Goal: Check status

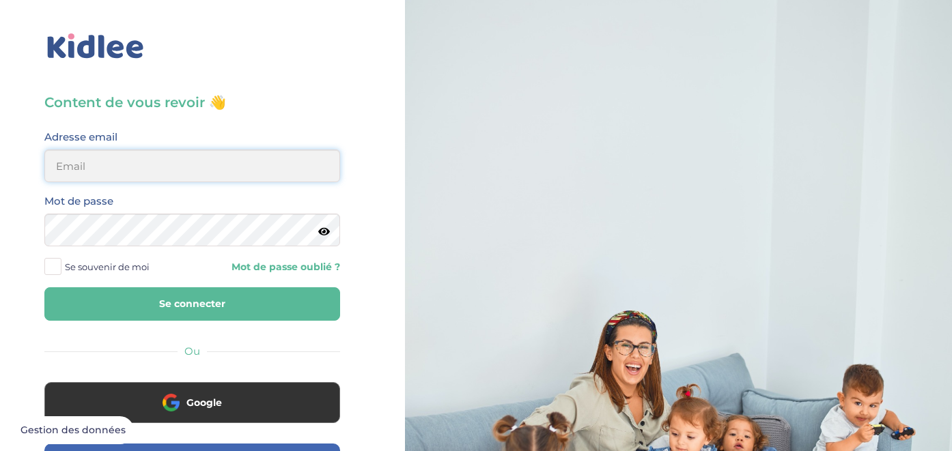
type input "[EMAIL_ADDRESS][DOMAIN_NAME]"
click at [186, 297] on button "Se connecter" at bounding box center [192, 303] width 296 height 33
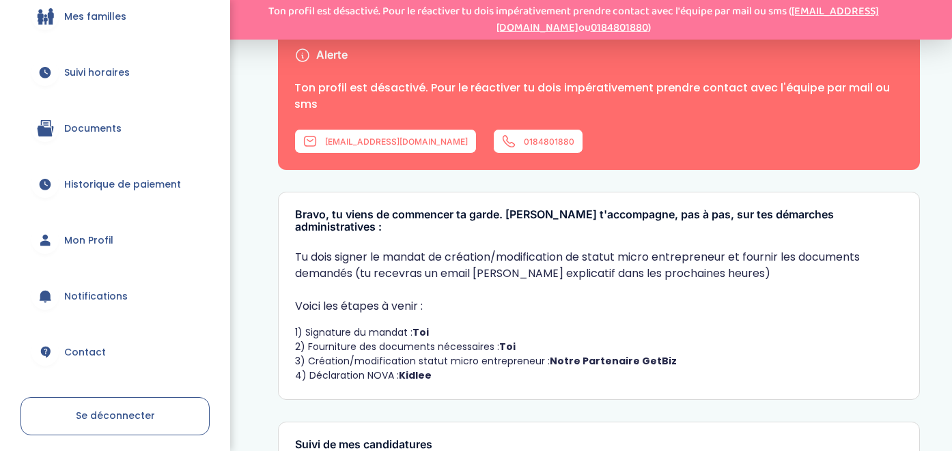
scroll to position [193, 0]
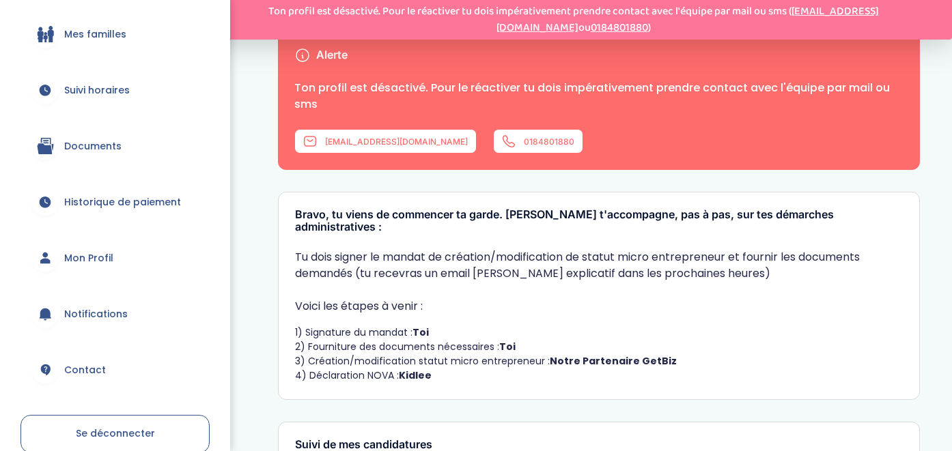
click at [101, 91] on span "Suivi horaires" at bounding box center [97, 90] width 66 height 14
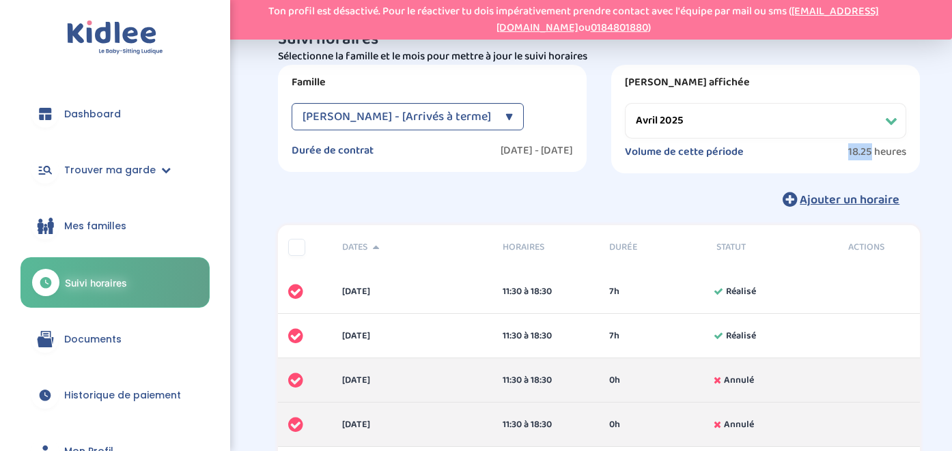
drag, startPoint x: 870, startPoint y: 154, endPoint x: 838, endPoint y: 153, distance: 31.4
click at [838, 153] on div "Volume de cette période 18.25 heures" at bounding box center [765, 153] width 281 height 17
copy div "Volume de cette période 18.25"
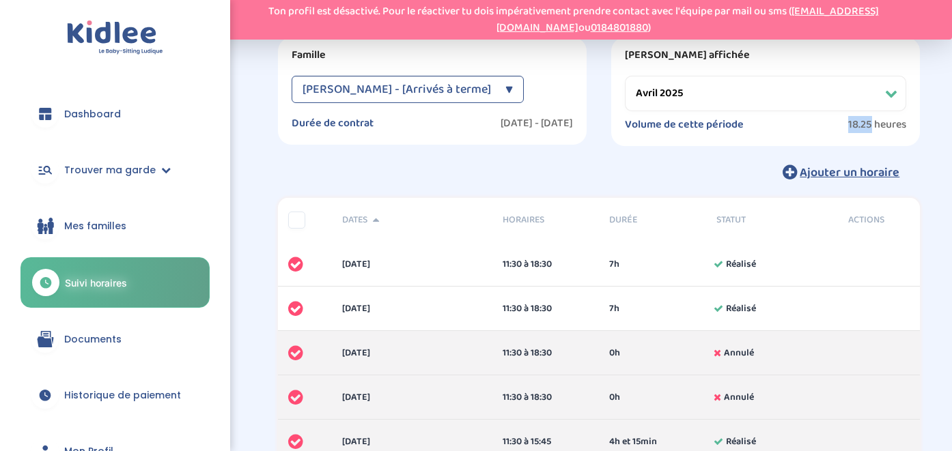
scroll to position [27, 0]
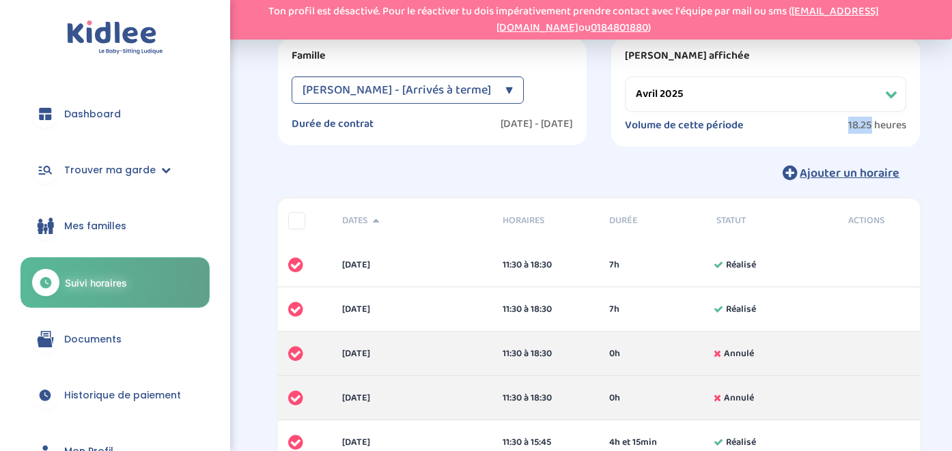
click at [706, 173] on div "Ajouter un horaire" at bounding box center [599, 173] width 642 height 30
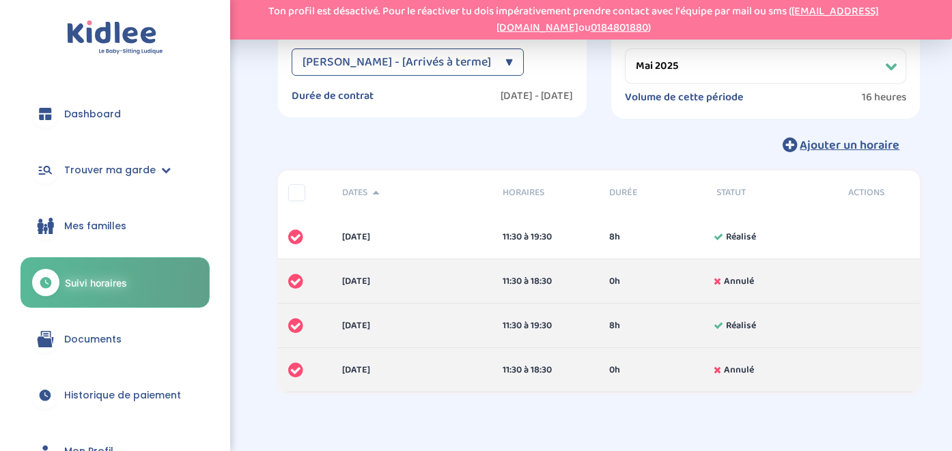
scroll to position [11, 0]
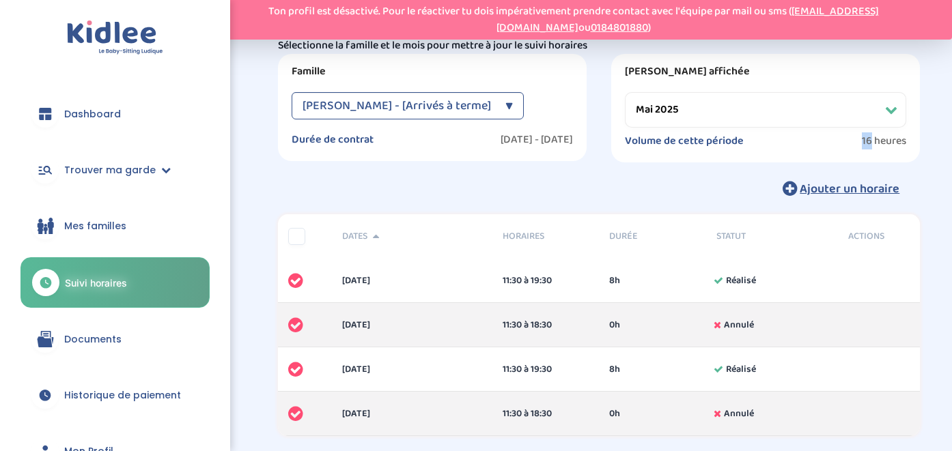
drag, startPoint x: 859, startPoint y: 141, endPoint x: 872, endPoint y: 143, distance: 12.6
click at [872, 143] on div "Volume de cette période 16 heures" at bounding box center [765, 142] width 281 height 17
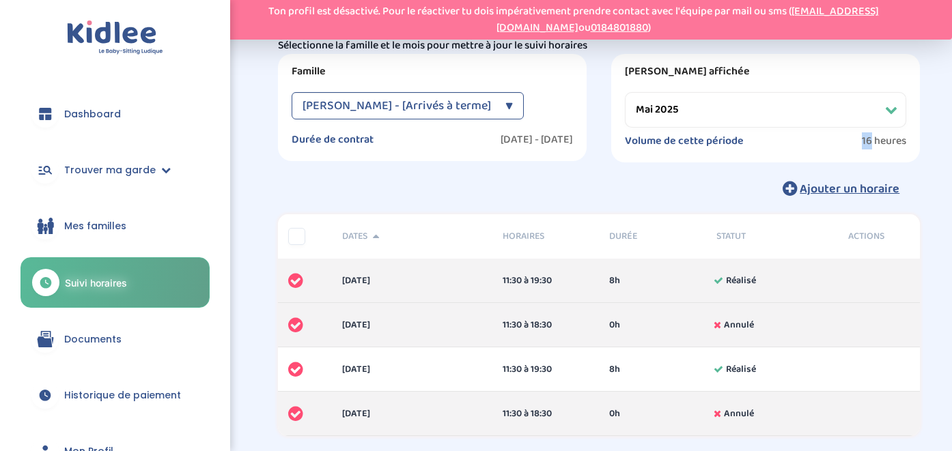
copy div "Volume de cette période 16"
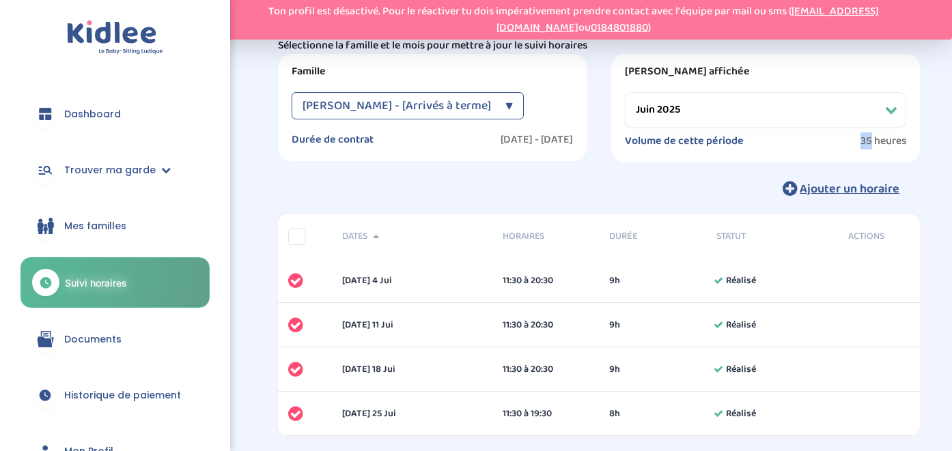
drag, startPoint x: 870, startPoint y: 140, endPoint x: 855, endPoint y: 139, distance: 14.4
click at [855, 139] on div "Volume de cette période 35 heures" at bounding box center [765, 142] width 281 height 17
copy div "Volume de cette période 35"
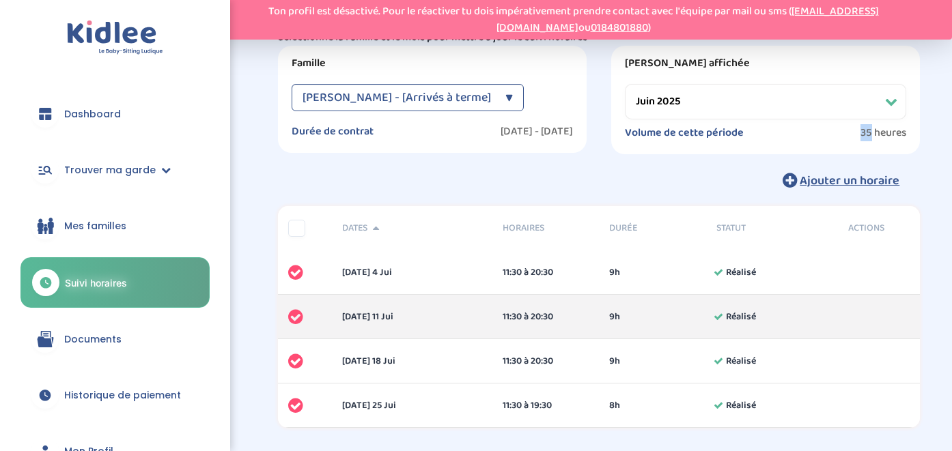
scroll to position [14, 0]
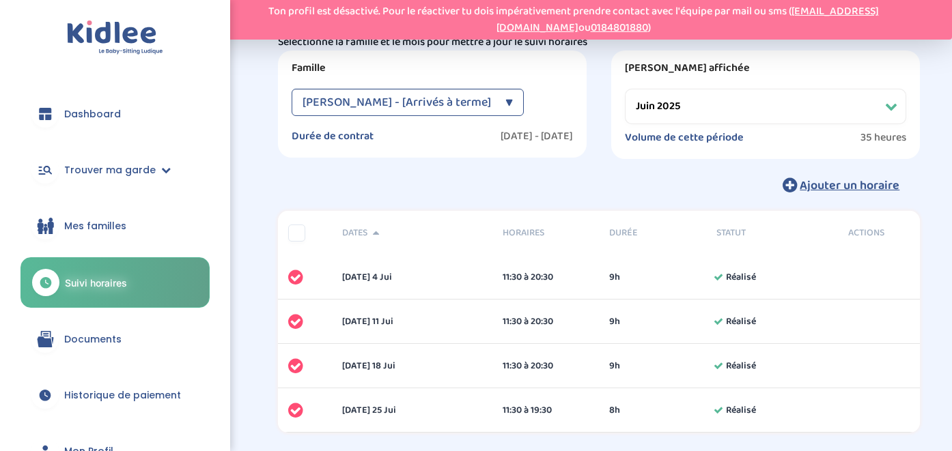
click at [756, 165] on div "Suivi horaires Filtres Sélectionne la famille et le mois pour mettre à jour le …" at bounding box center [599, 108] width 642 height 184
select select "juillet 2025"
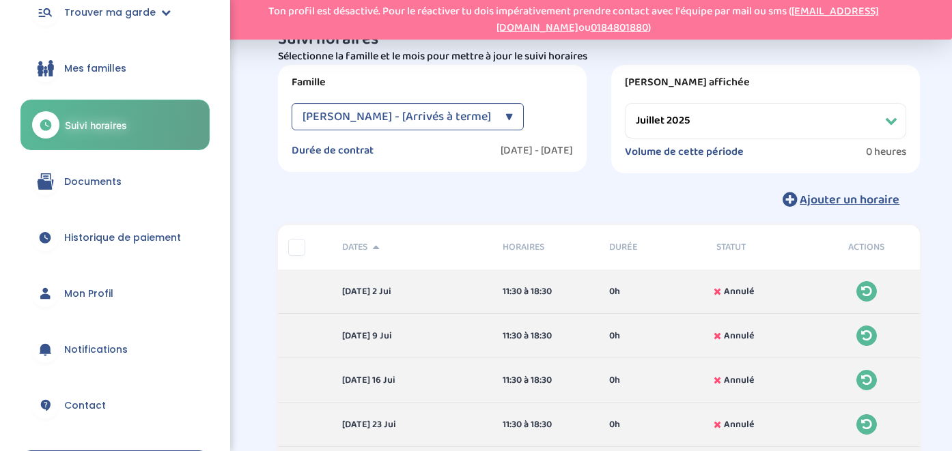
scroll to position [166, 0]
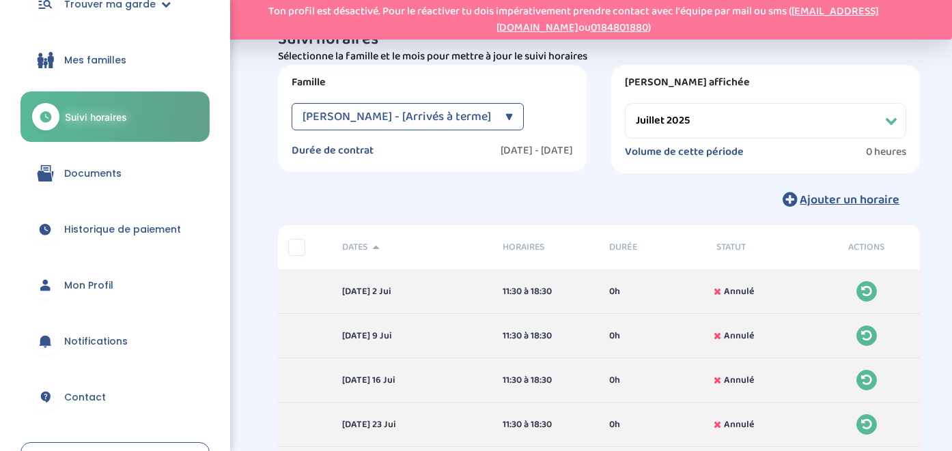
click at [124, 233] on span "Historique de paiement" at bounding box center [122, 230] width 117 height 14
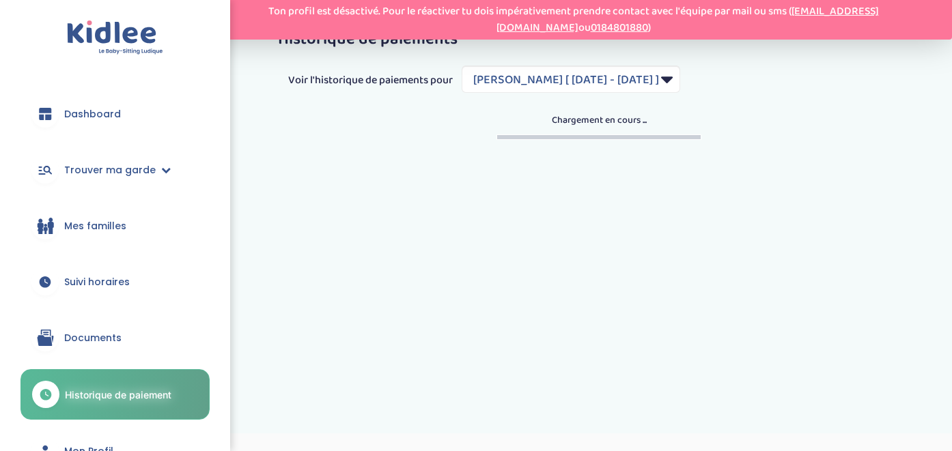
select select "1845"
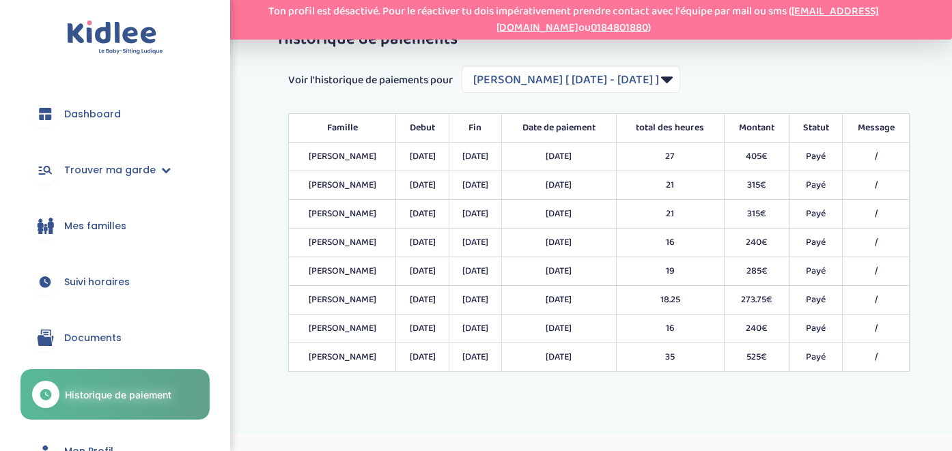
drag, startPoint x: 757, startPoint y: 297, endPoint x: 782, endPoint y: 297, distance: 25.3
click at [782, 297] on td "273.75€" at bounding box center [757, 300] width 66 height 29
copy td "273.75"
drag, startPoint x: 760, startPoint y: 327, endPoint x: 793, endPoint y: 325, distance: 32.8
click at [790, 326] on td "240€" at bounding box center [757, 329] width 66 height 29
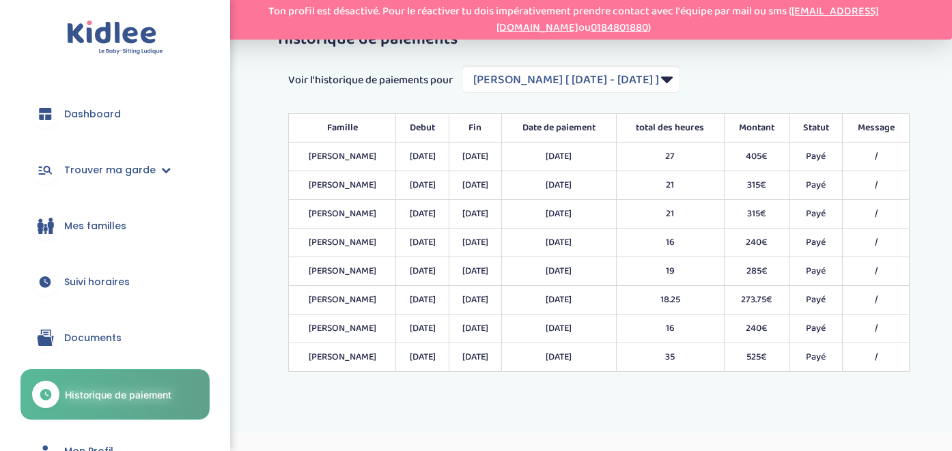
copy td "240€"
drag, startPoint x: 760, startPoint y: 356, endPoint x: 780, endPoint y: 358, distance: 19.2
click at [780, 358] on td "525€" at bounding box center [757, 357] width 66 height 29
copy td "525"
